Goal: Task Accomplishment & Management: Use online tool/utility

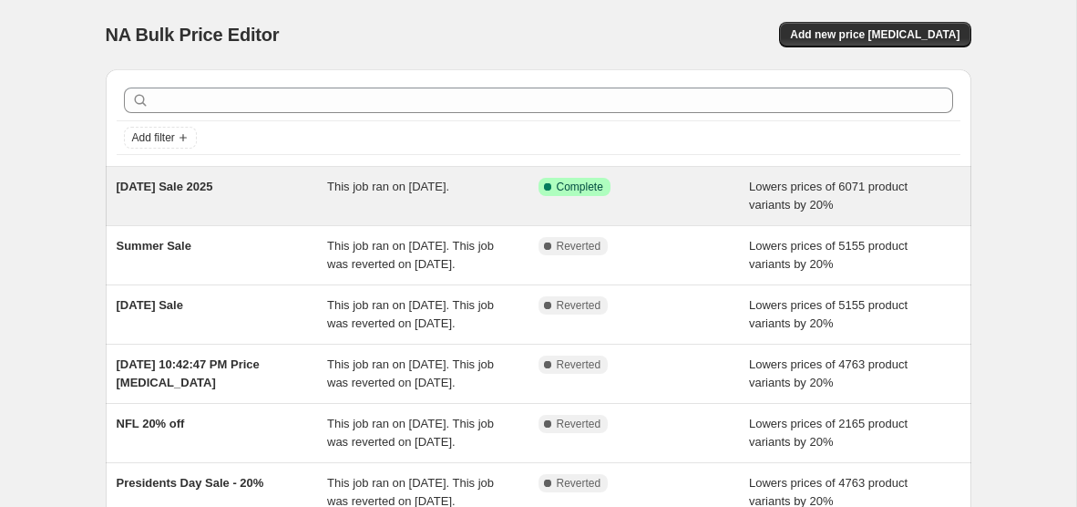
click at [282, 209] on div "[DATE] Sale 2025" at bounding box center [222, 196] width 211 height 36
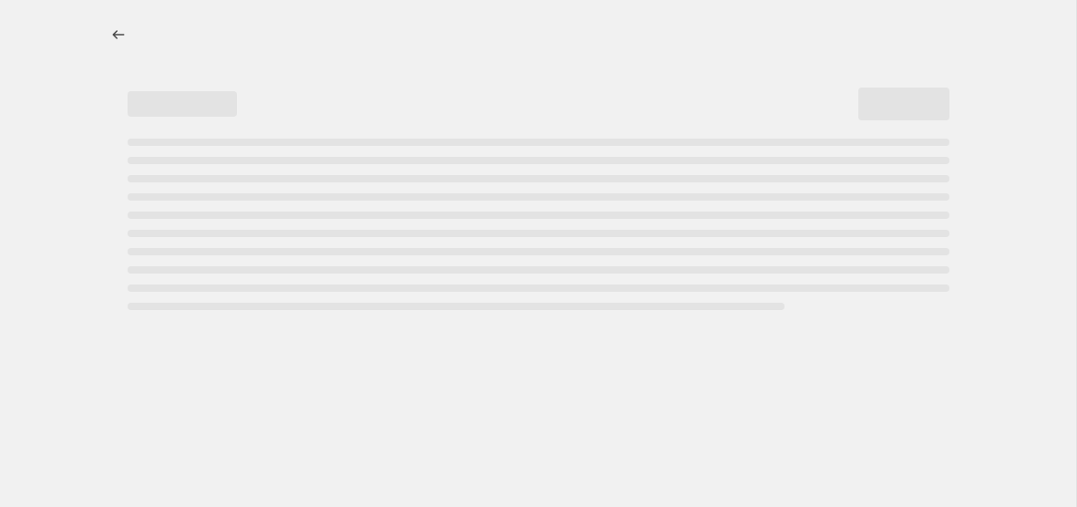
select select "percentage"
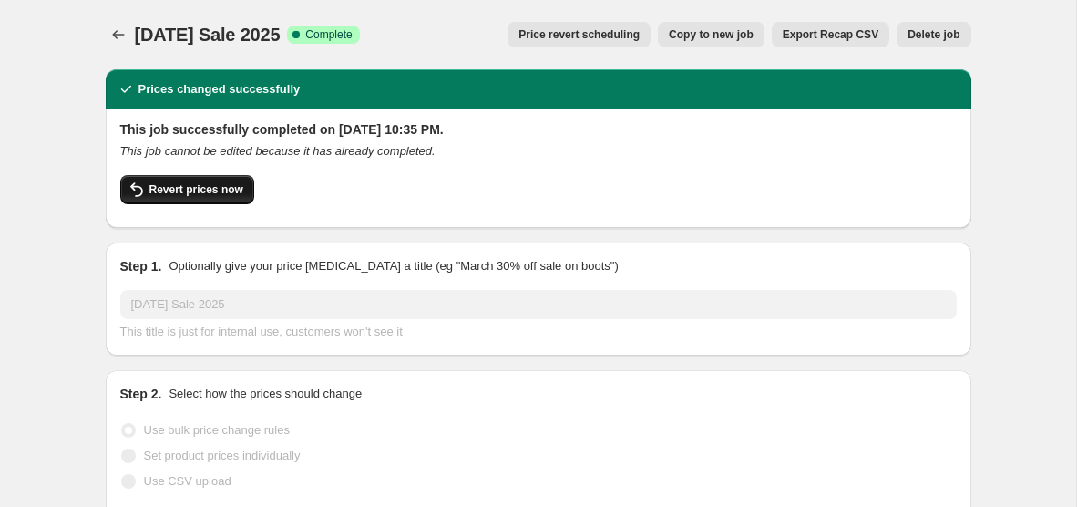
click at [215, 198] on button "Revert prices now" at bounding box center [187, 189] width 134 height 29
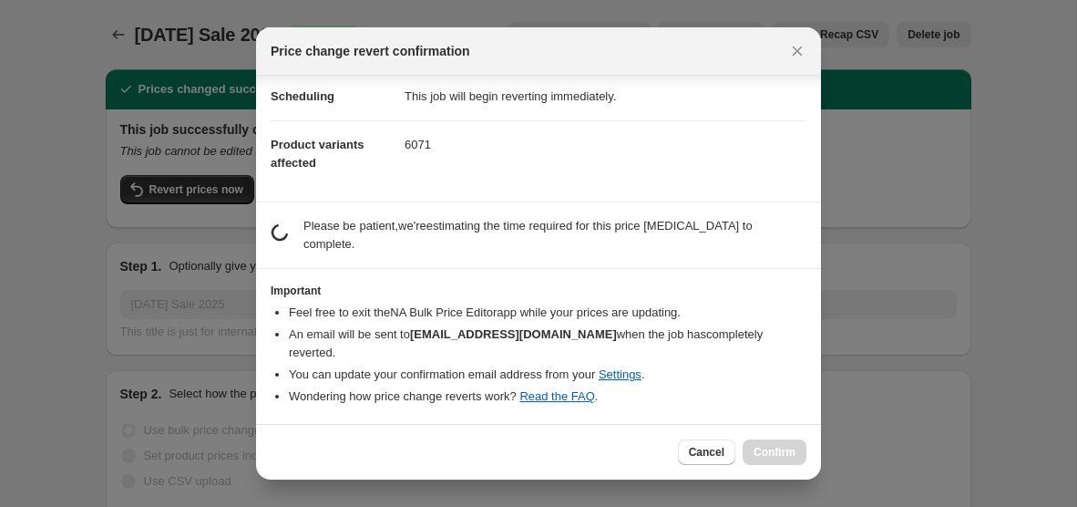
scroll to position [17, 0]
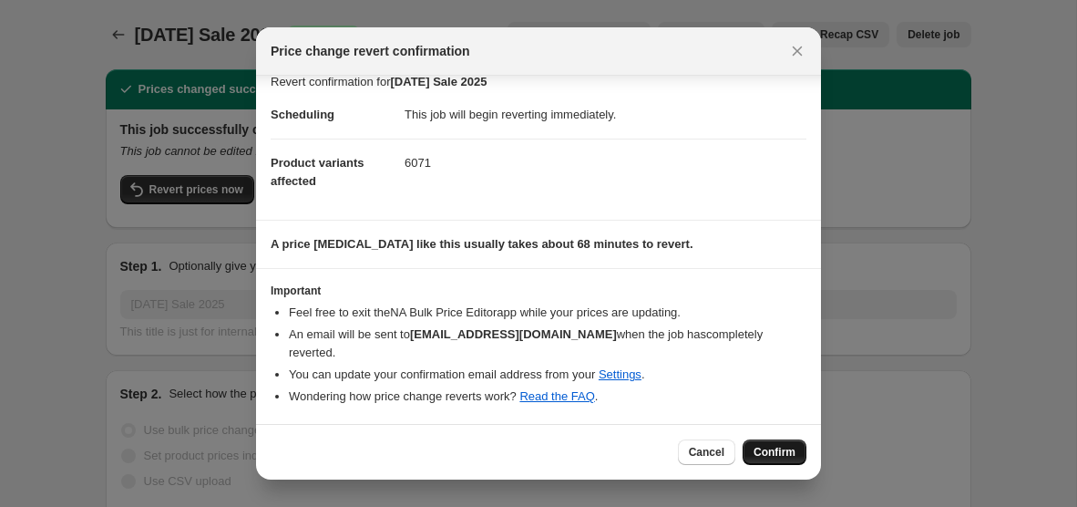
click at [788, 457] on span "Confirm" at bounding box center [775, 452] width 42 height 15
